Goal: Transaction & Acquisition: Subscribe to service/newsletter

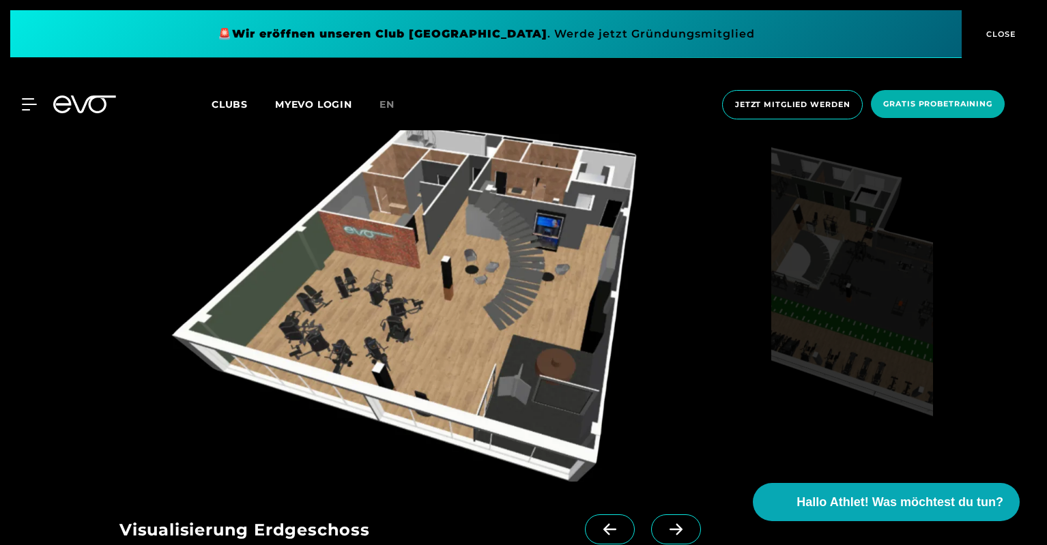
scroll to position [1570, 0]
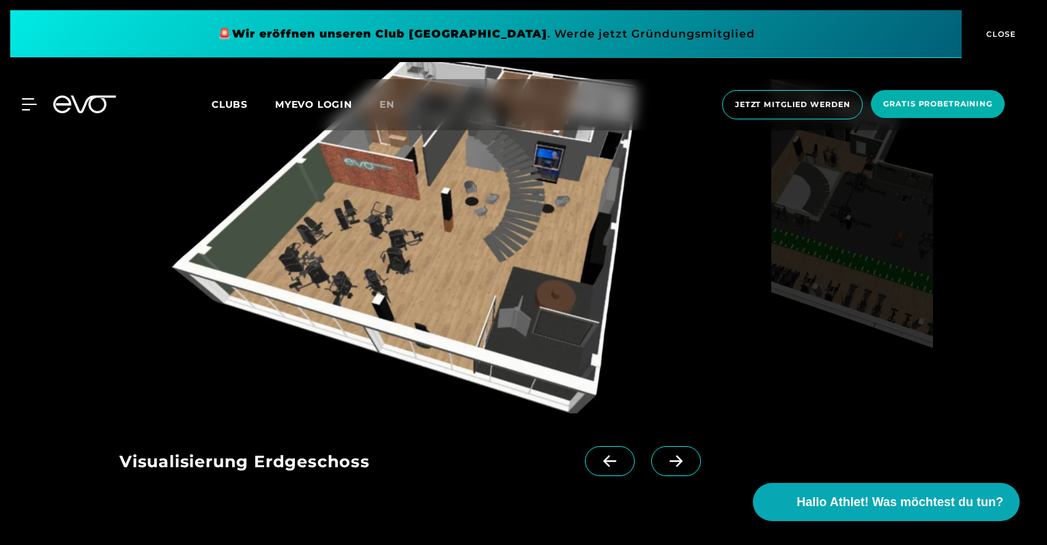
click at [664, 464] on icon at bounding box center [676, 461] width 24 height 12
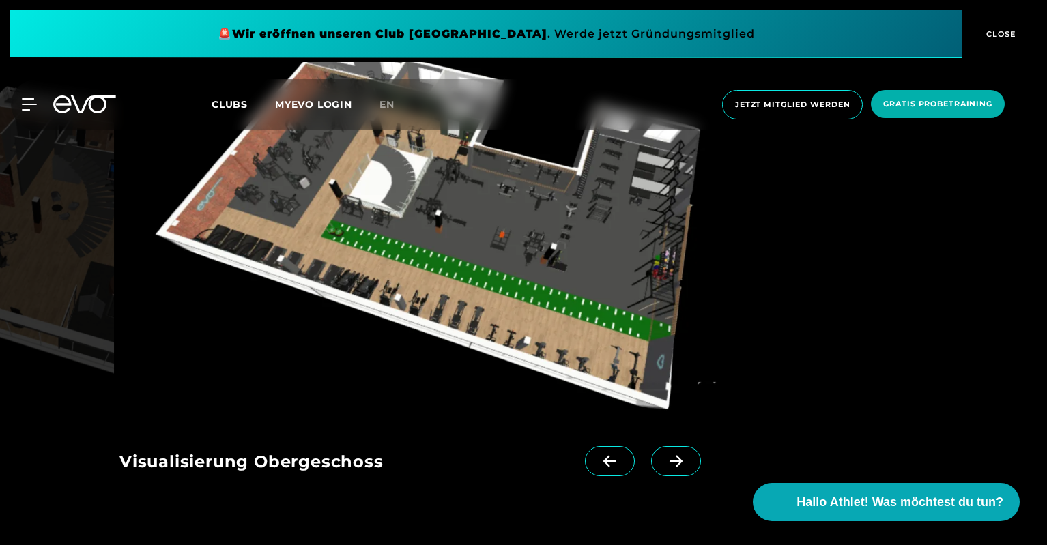
click at [664, 464] on icon at bounding box center [676, 461] width 24 height 12
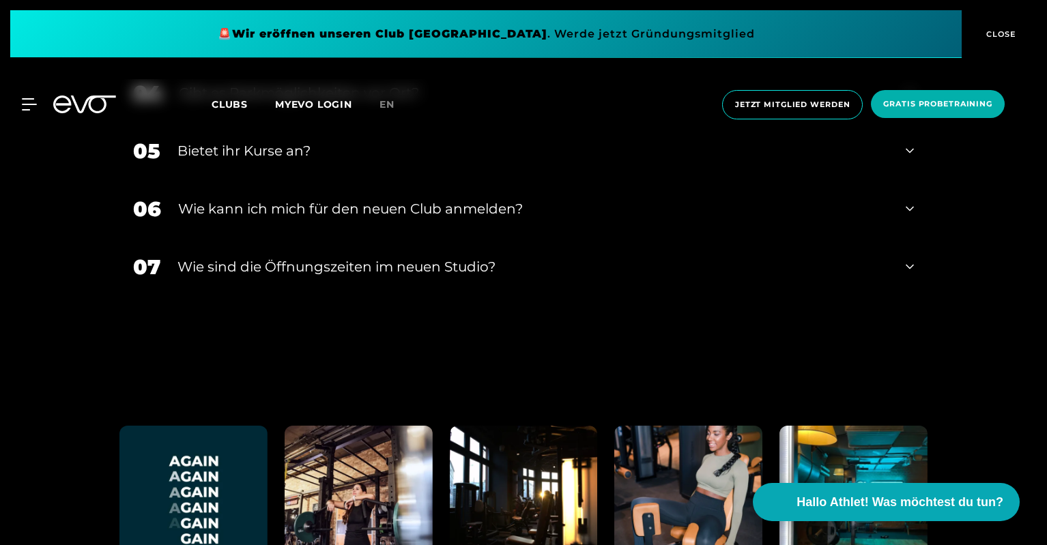
scroll to position [2731, 0]
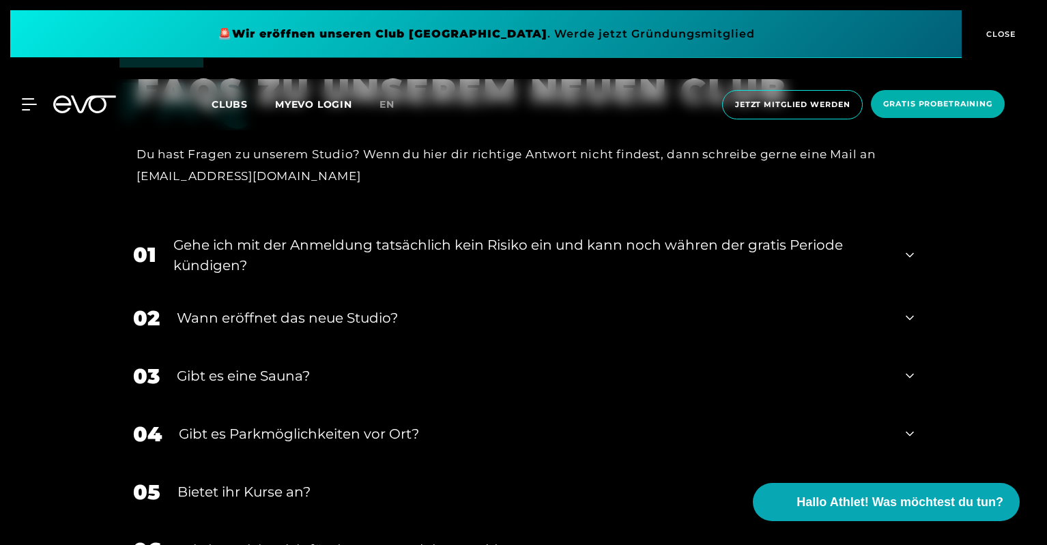
click at [290, 367] on div "Gibt es eine Sauna?" at bounding box center [533, 376] width 712 height 20
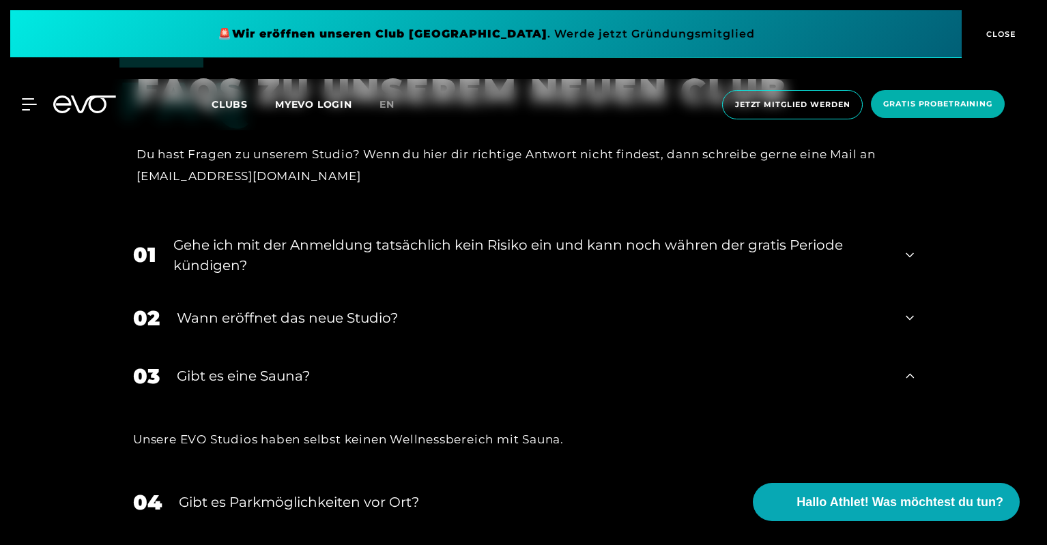
click at [290, 367] on div "Gibt es eine Sauna?" at bounding box center [533, 376] width 712 height 20
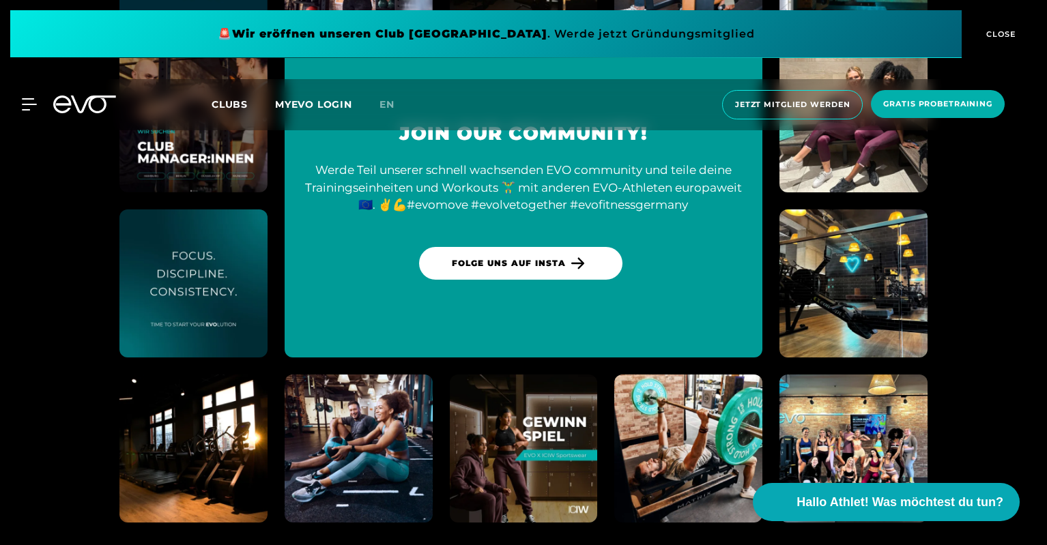
scroll to position [3788, 0]
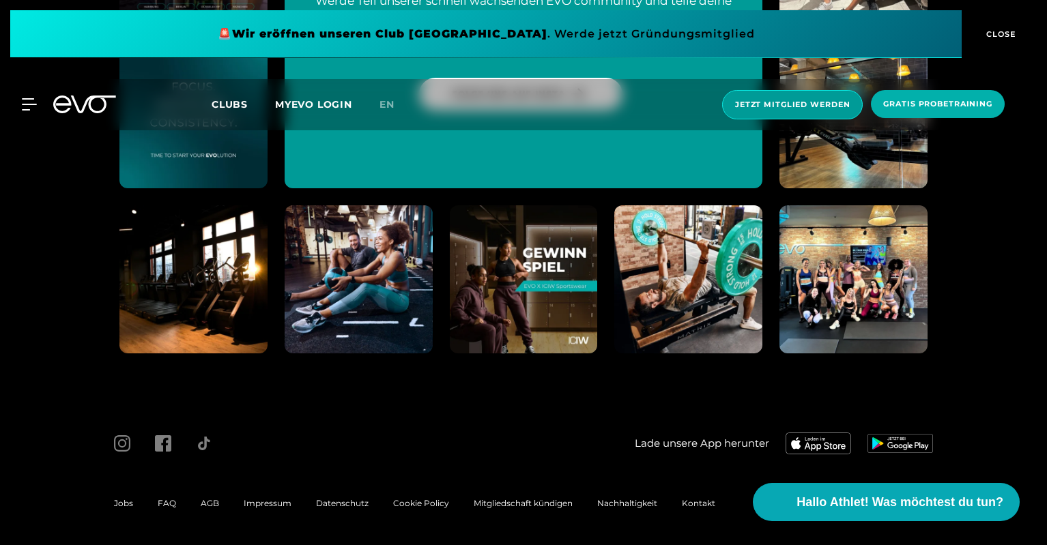
click at [783, 107] on span "Jetzt Mitglied werden" at bounding box center [792, 105] width 115 height 12
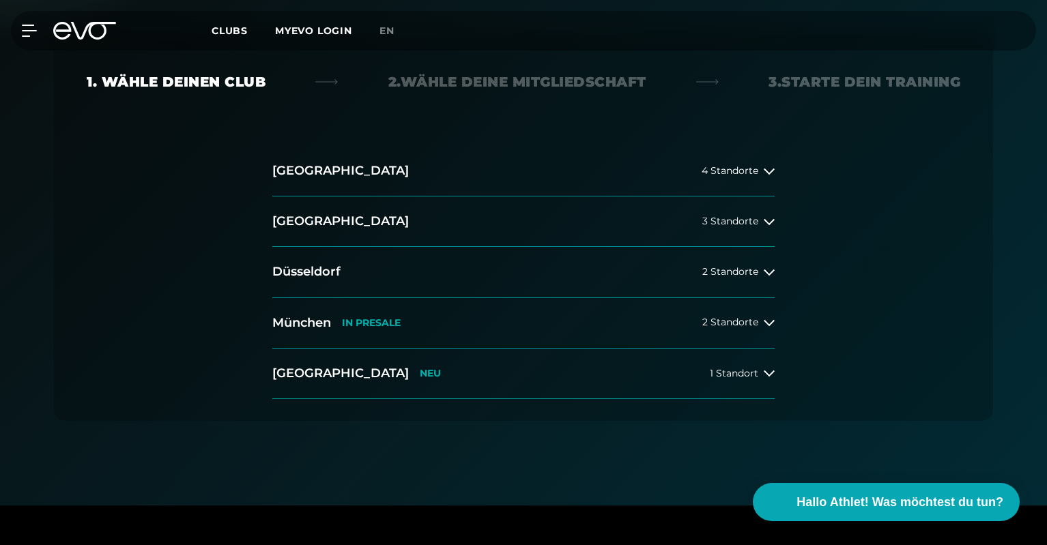
scroll to position [137, 0]
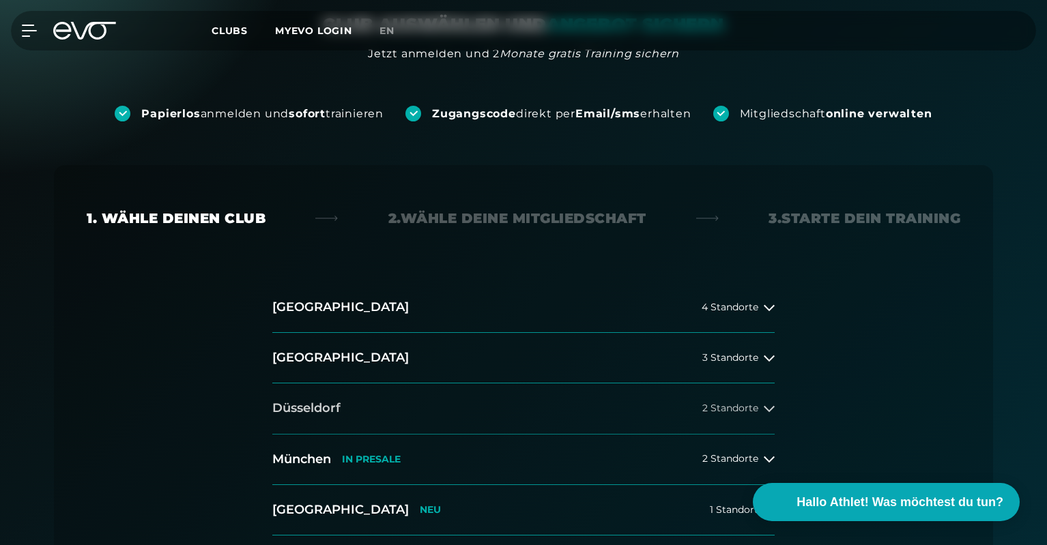
click at [766, 397] on button "Düsseldorf 2 Standorte" at bounding box center [523, 409] width 502 height 51
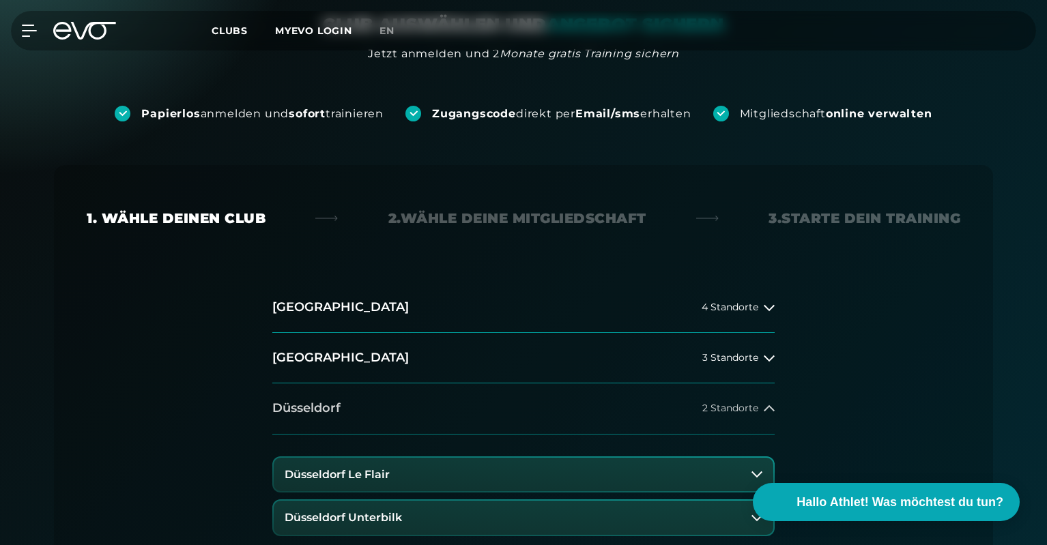
scroll to position [273, 0]
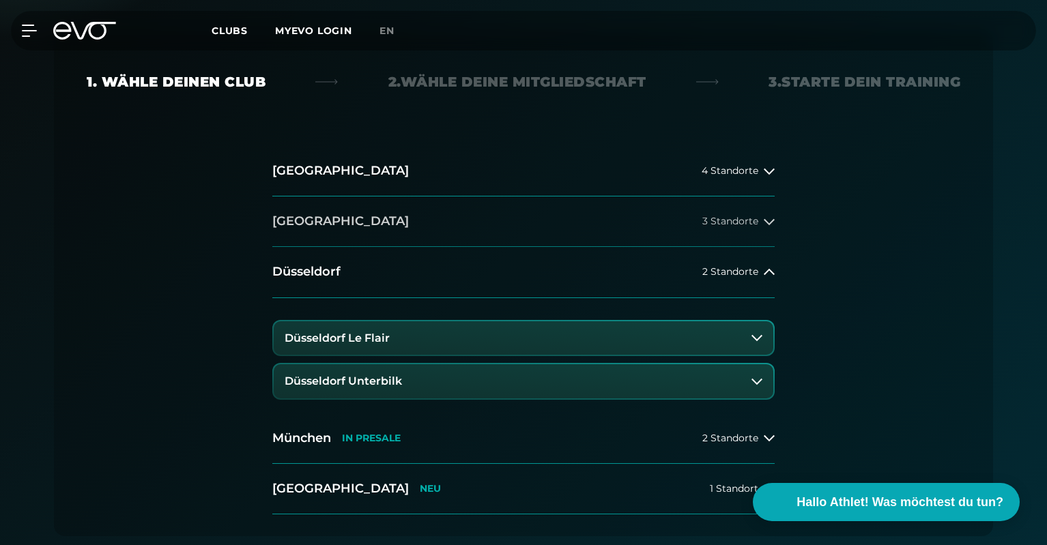
click at [765, 219] on icon at bounding box center [769, 222] width 11 height 6
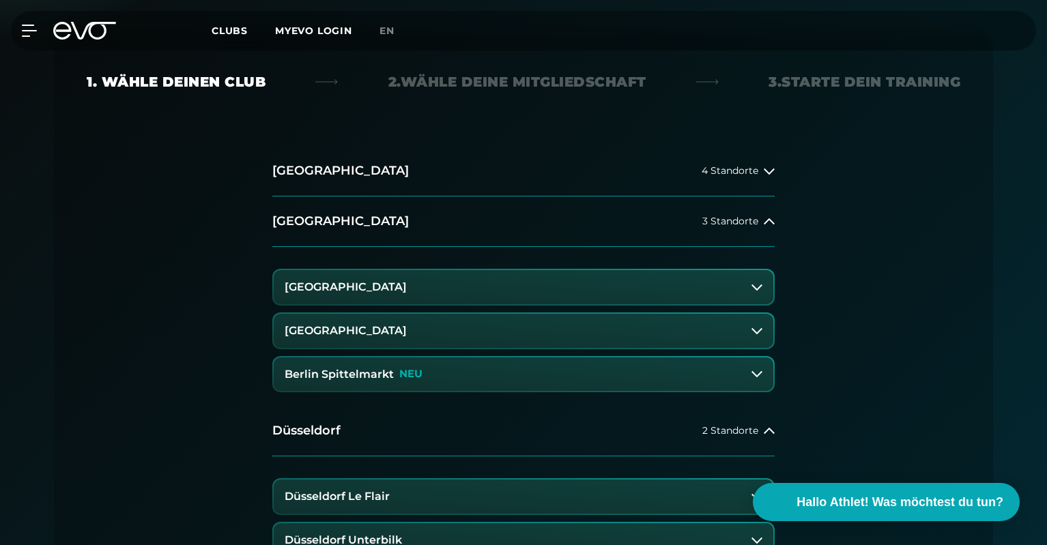
click at [561, 298] on button "[GEOGRAPHIC_DATA]" at bounding box center [524, 287] width 500 height 34
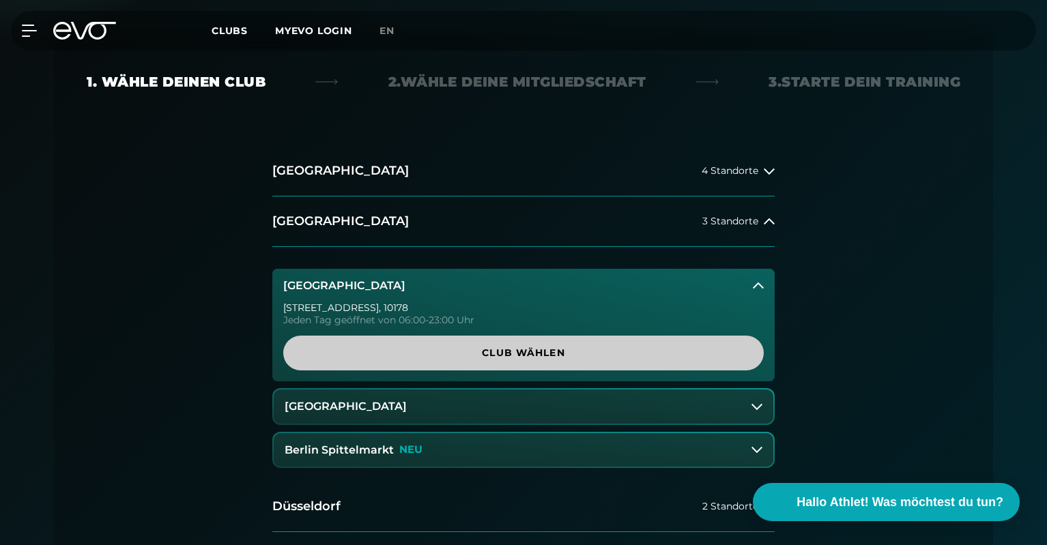
click at [563, 365] on link "Club wählen" at bounding box center [523, 353] width 481 height 35
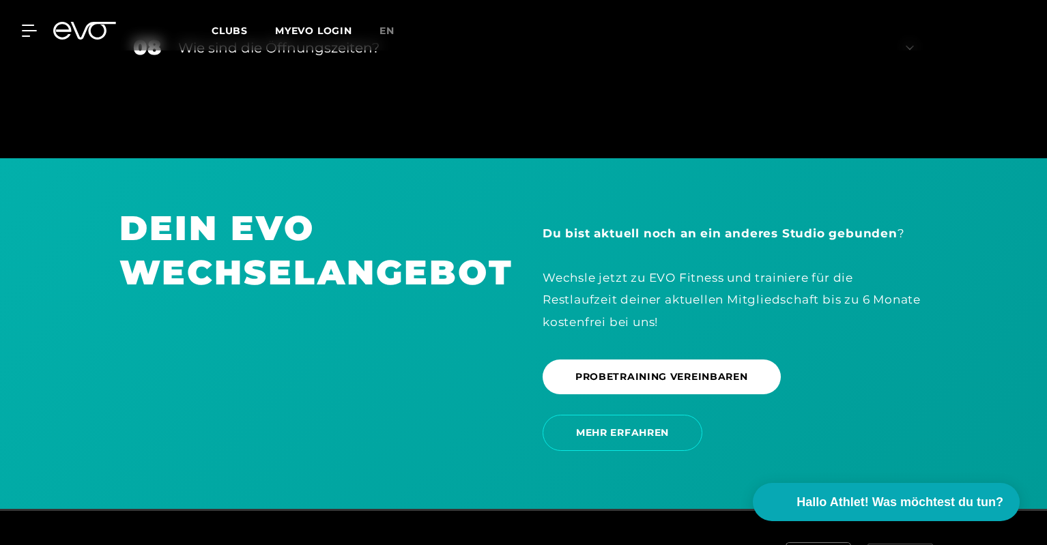
scroll to position [2918, 0]
